Goal: Task Accomplishment & Management: Manage account settings

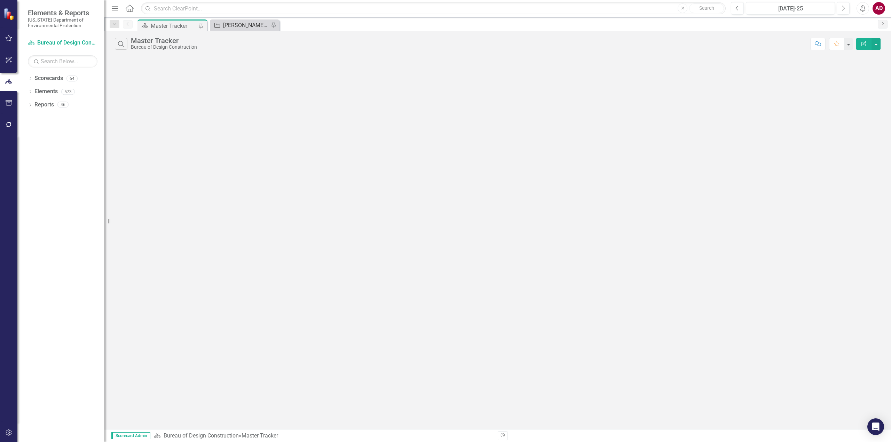
drag, startPoint x: 287, startPoint y: 196, endPoint x: 223, endPoint y: 22, distance: 185.2
click at [223, 22] on div "[PERSON_NAME]'s Tracker" at bounding box center [246, 25] width 46 height 9
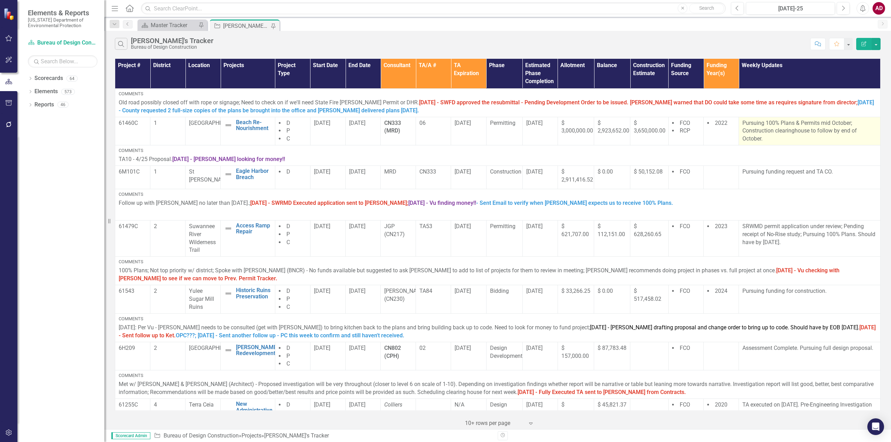
click at [764, 131] on p "Pursuing 100% Plans & Permits mid October; Construction clearinghouse to follow…" at bounding box center [809, 131] width 134 height 24
drag, startPoint x: 739, startPoint y: 123, endPoint x: 745, endPoint y: 122, distance: 6.0
click at [745, 122] on p "Pursuing 100% Plans & Permits mid October; Construction clearinghouse to follow…" at bounding box center [809, 131] width 134 height 24
click at [769, 121] on p "Pursuing 100% Plans & Permits mid October; Construction clearinghouse to follow…" at bounding box center [809, 131] width 134 height 24
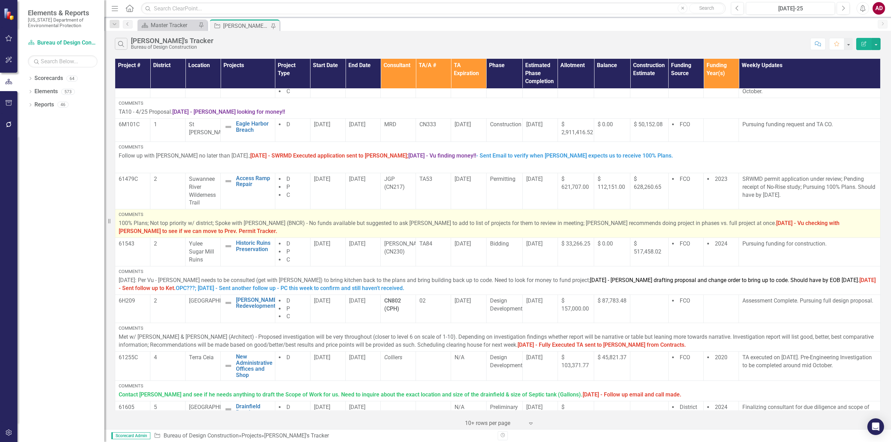
scroll to position [70, 0]
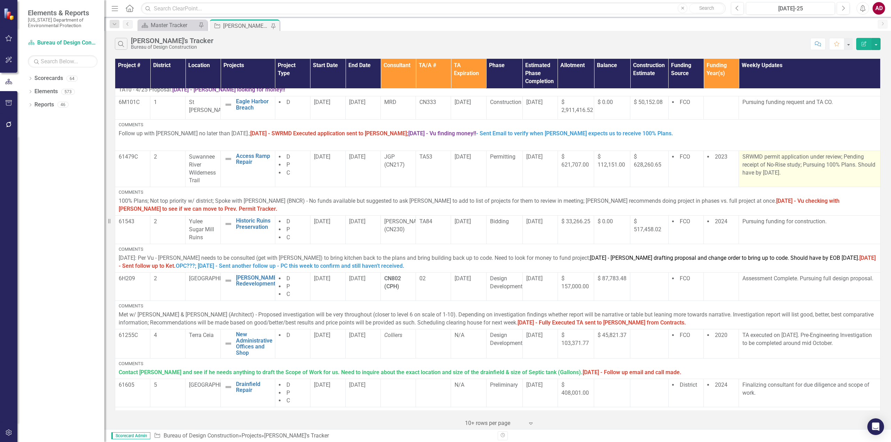
click at [749, 173] on p "SRWMD permit application under review; Pending receipt of No-Rise study; Pursui…" at bounding box center [809, 165] width 134 height 24
click at [820, 171] on p "SRWMD permit application under review; Pending receipt of No-Rise study; Pursui…" at bounding box center [809, 165] width 134 height 24
click at [800, 165] on p "SRWMD permit application under review; Pending receipt of No-Rise study; Pursui…" at bounding box center [809, 165] width 134 height 24
click at [812, 164] on p "SRWMD permit application under review; Pending receipt of No-Rise study; Pursui…" at bounding box center [809, 165] width 134 height 24
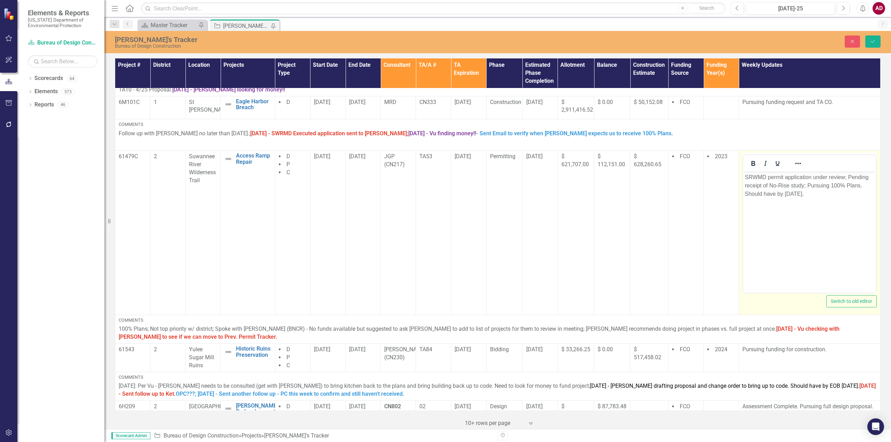
scroll to position [0, 0]
click at [822, 186] on p "SRWMD permit application under review; Pending receipt of No-Rise study; Pursui…" at bounding box center [809, 185] width 129 height 25
drag, startPoint x: 837, startPoint y: 186, endPoint x: 841, endPoint y: 197, distance: 12.2
click at [841, 197] on p "SRWMD permit application under review; Pending receipt of No-Rise study; 100% P…" at bounding box center [809, 185] width 129 height 25
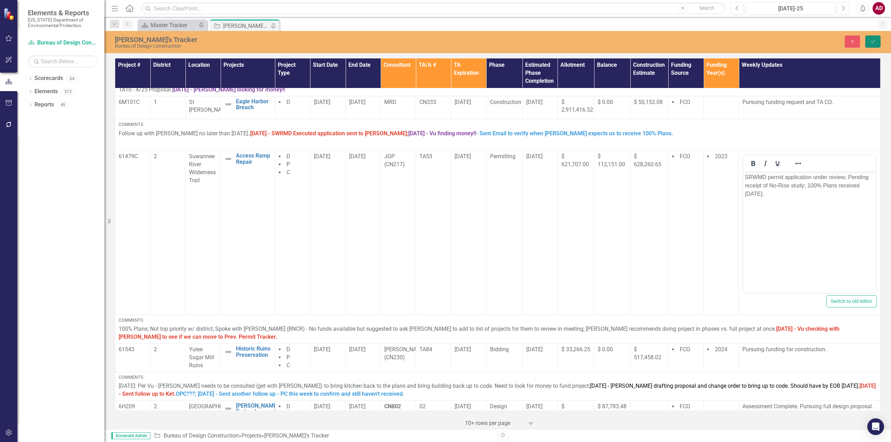
click at [872, 41] on icon "Save" at bounding box center [873, 41] width 6 height 5
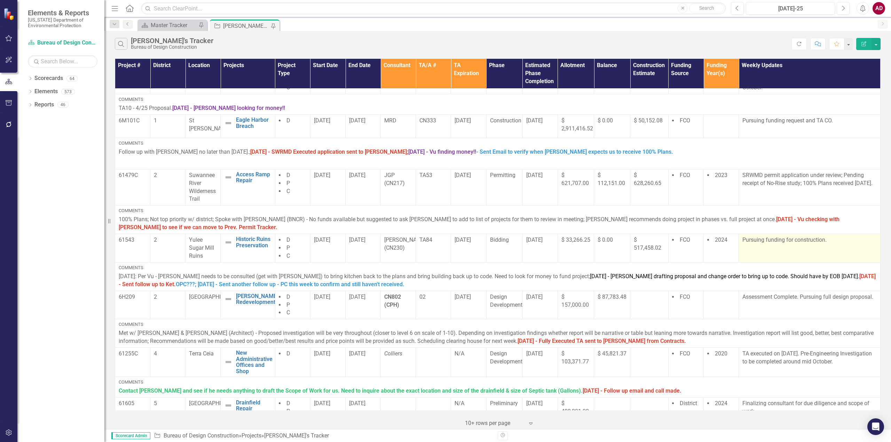
scroll to position [70, 0]
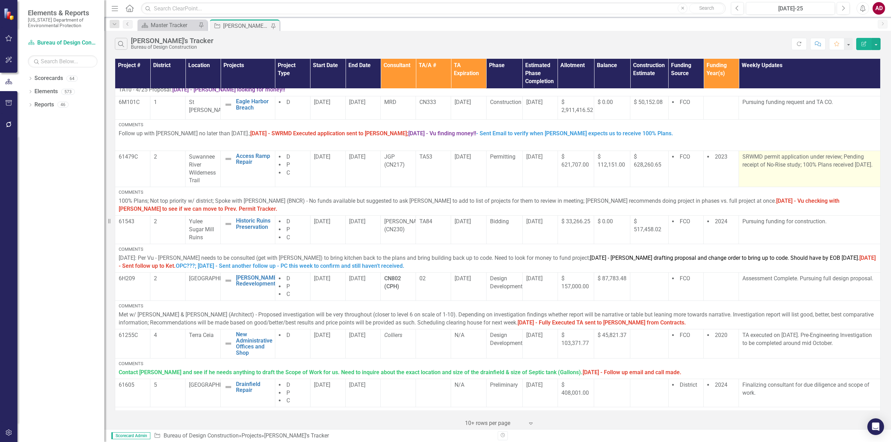
click at [764, 177] on td "SRWMD permit application under review; Pending receipt of No-Rise study; 100% P…" at bounding box center [810, 169] width 142 height 36
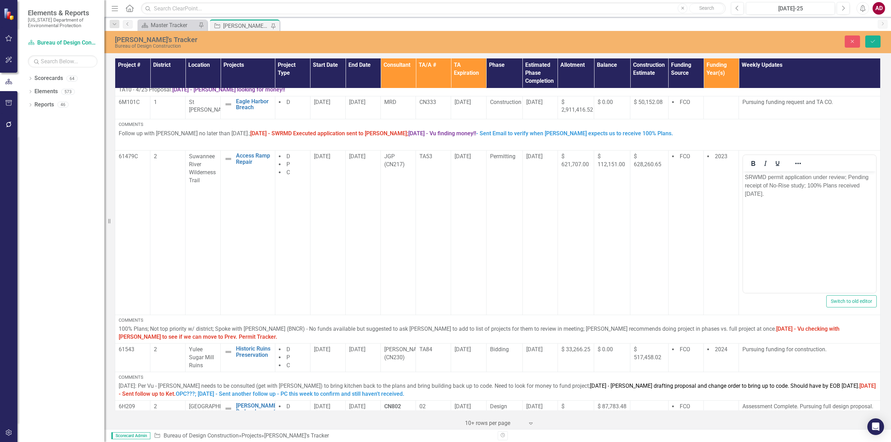
scroll to position [0, 0]
click at [751, 197] on p "SRWMD permit application under review; Pending receipt of No-Rise study; 100% P…" at bounding box center [809, 185] width 129 height 25
click at [872, 41] on icon "Save" at bounding box center [873, 41] width 6 height 5
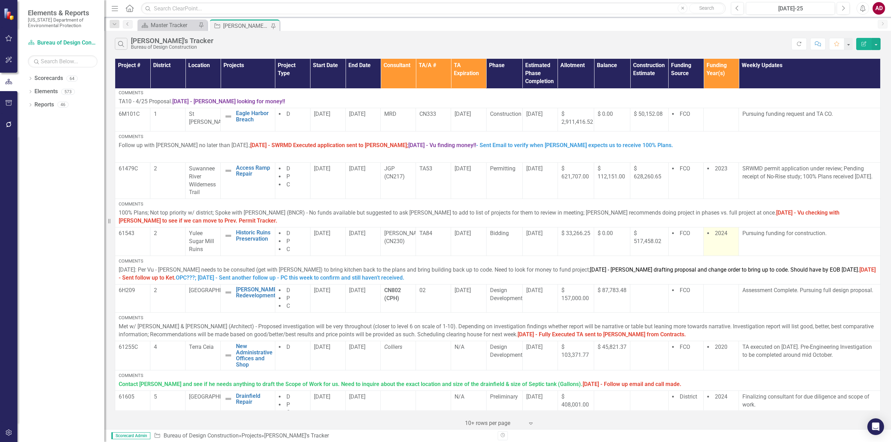
scroll to position [70, 0]
